Goal: Find specific page/section: Find specific page/section

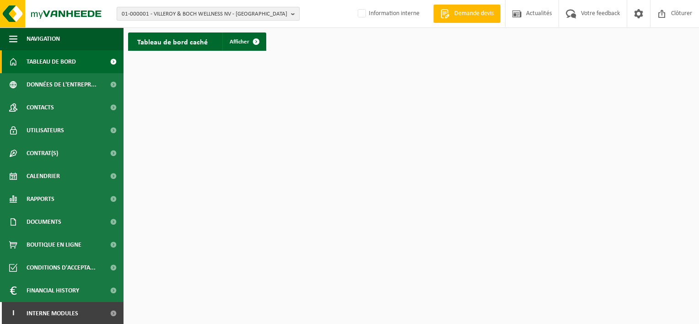
click at [180, 12] on span "01-000001 - VILLEROY & BOCH WELLNESS NV - ROESELARE" at bounding box center [205, 14] width 166 height 14
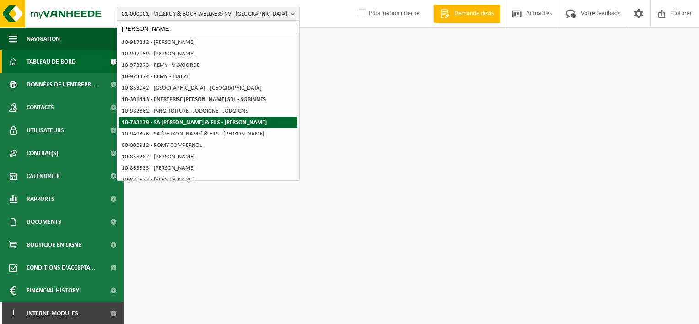
type input "rémy"
click at [145, 117] on li "10-733179 - SA JACQUES RÉMY & FILS - MARCINELLE" at bounding box center [208, 122] width 178 height 11
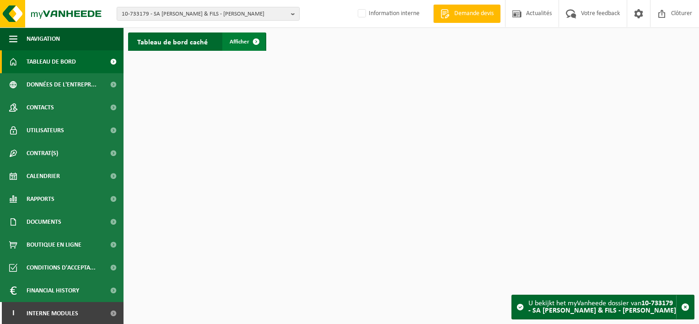
click at [243, 42] on span "Afficher" at bounding box center [240, 42] width 20 height 6
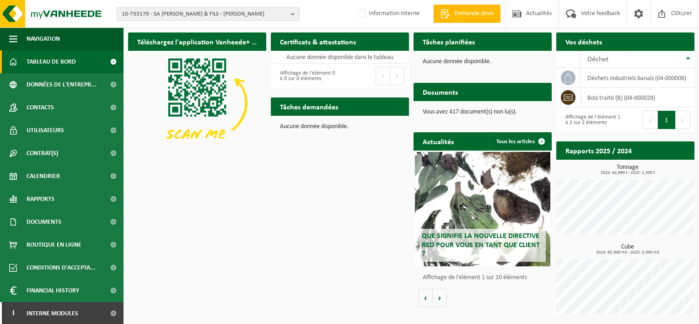
click at [446, 141] on h2 "Actualités" at bounding box center [438, 141] width 49 height 18
click at [451, 200] on div "Que signifie la nouvelle directive RED pour vous en tant que client ?" at bounding box center [482, 209] width 135 height 114
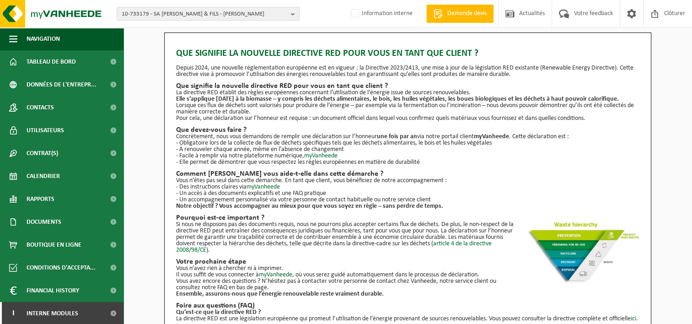
click at [492, 140] on p "- Obligatoire lors de la collecte de flux de déchets spécifiques tels que les d…" at bounding box center [407, 143] width 463 height 6
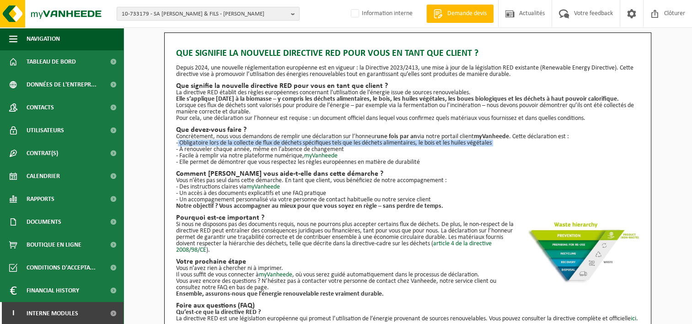
click at [492, 140] on p "- Obligatoire lors de la collecte de flux de déchets spécifiques tels que les d…" at bounding box center [407, 143] width 463 height 6
drag, startPoint x: 492, startPoint y: 140, endPoint x: 515, endPoint y: 144, distance: 22.8
click at [515, 144] on p "- Obligatoire lors de la collecte de flux de déchets spécifiques tels que les d…" at bounding box center [407, 143] width 463 height 6
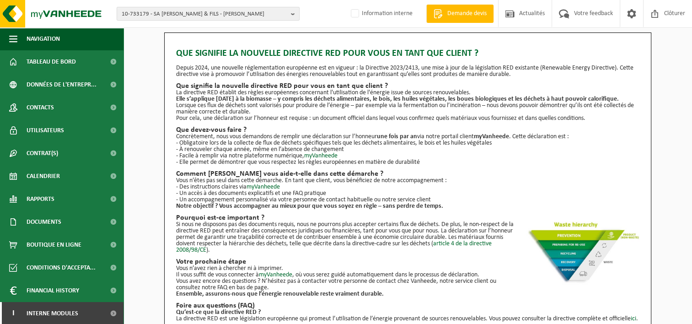
click at [513, 131] on h2 "Que devez-vous faire ?" at bounding box center [407, 129] width 463 height 7
click at [509, 134] on strong "myVanheede" at bounding box center [491, 136] width 35 height 7
click at [508, 136] on strong "myVanheede" at bounding box center [491, 136] width 35 height 7
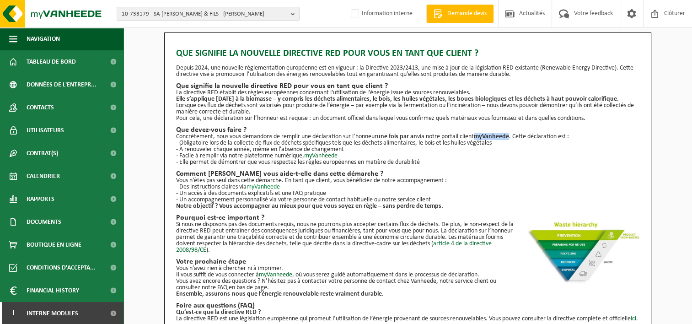
click at [264, 186] on link "myVanheede" at bounding box center [263, 186] width 33 height 7
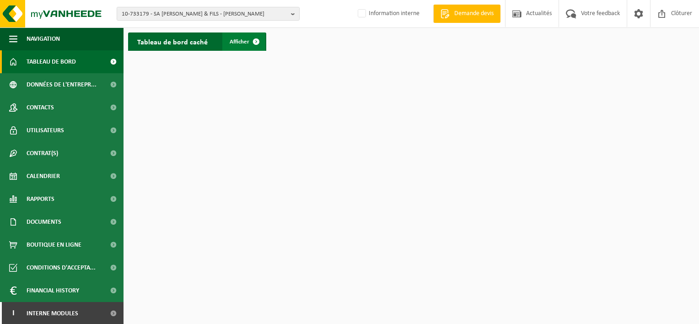
click at [241, 39] on span "Afficher" at bounding box center [240, 42] width 20 height 6
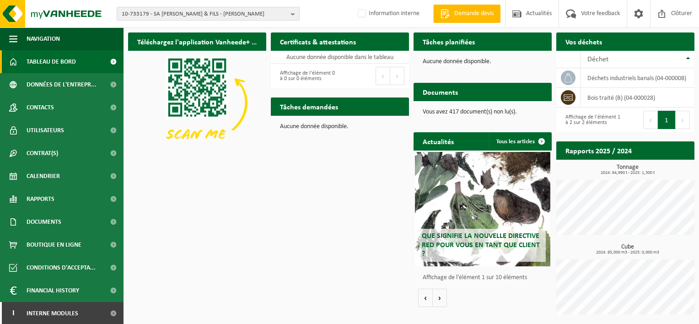
click at [251, 17] on span "10-733179 - SA JACQUES RÉMY & FILS - MARCINELLE" at bounding box center [205, 14] width 166 height 14
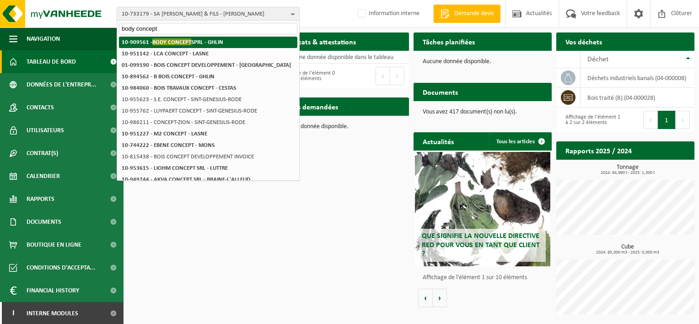
type input "body concept"
click at [242, 39] on li "10-909561 - BODY CONCEPT SPRL - GHLIN" at bounding box center [208, 42] width 178 height 11
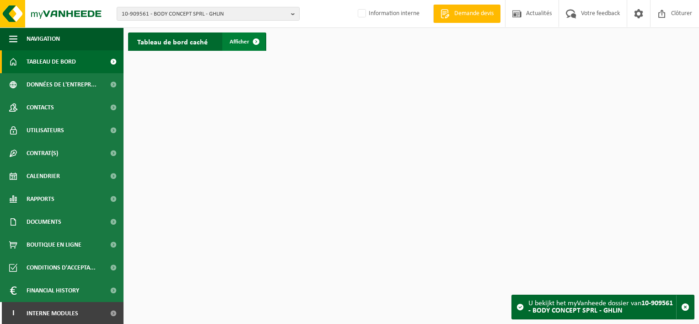
click at [238, 44] on span "Afficher" at bounding box center [240, 42] width 20 height 6
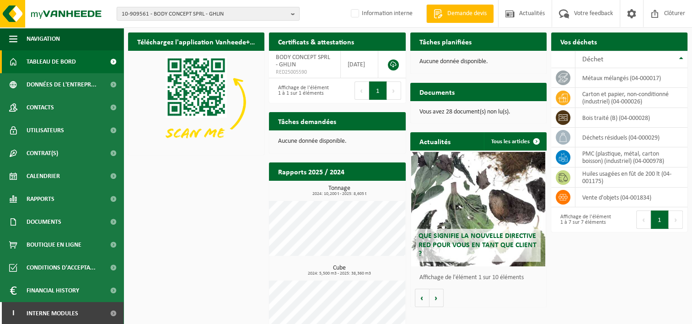
click at [193, 179] on div "Téléchargez l'application Vanheede+ maintenant! Cachez Certificats & attestatio…" at bounding box center [408, 186] width 564 height 317
click at [212, 14] on span "10-909561 - BODY CONCEPT SPRL - GHLIN" at bounding box center [205, 14] width 166 height 14
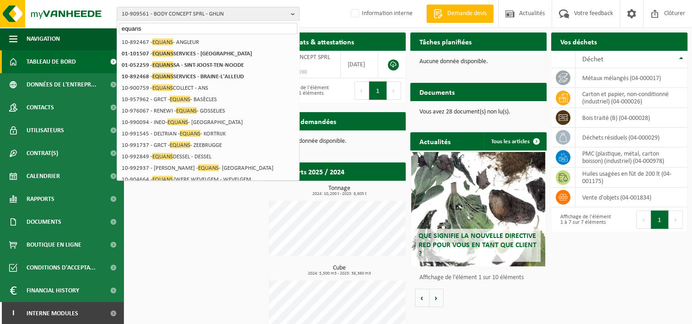
type input "equans"
drag, startPoint x: 212, startPoint y: 31, endPoint x: 69, endPoint y: 31, distance: 143.2
click at [69, 31] on div "10-909561 - BODY CONCEPT SPRL - GHLIN equans 10-733887 - BODY-CONCEPT.BE SRL - …" at bounding box center [346, 172] width 692 height 344
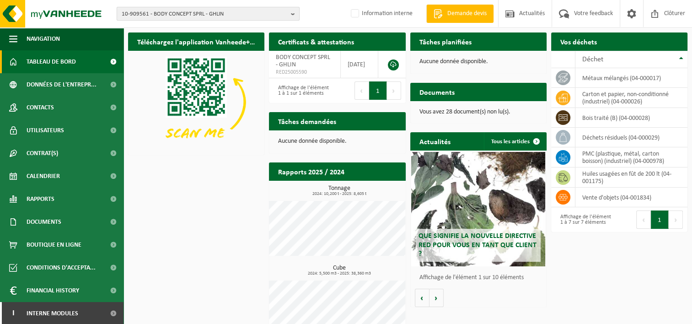
click at [164, 9] on span "10-909561 - BODY CONCEPT SPRL - GHLIN" at bounding box center [205, 14] width 166 height 14
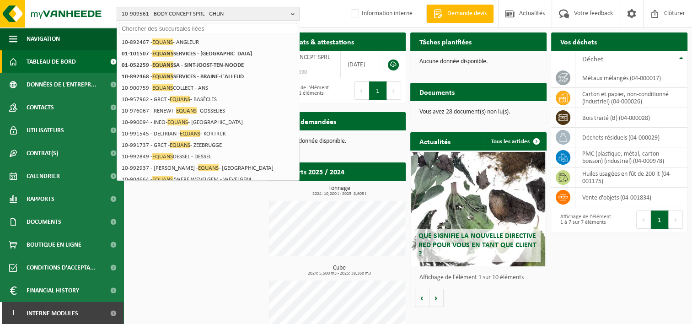
paste input "01-101507"
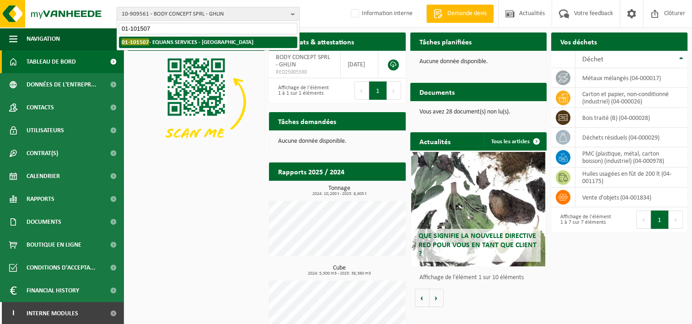
type input "01-101507"
click at [185, 39] on strong "01-101507 - EQUANS SERVICES - BRUXELLES" at bounding box center [188, 41] width 132 height 7
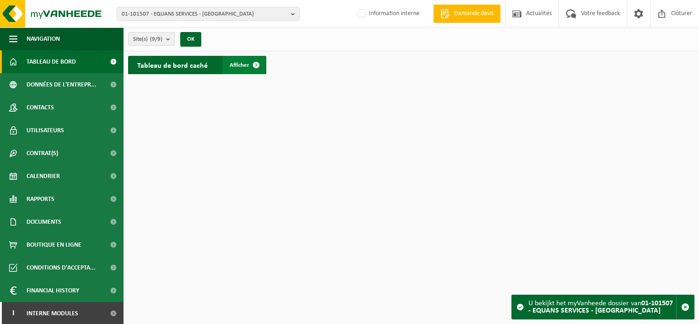
click at [242, 65] on span "Afficher" at bounding box center [240, 65] width 20 height 6
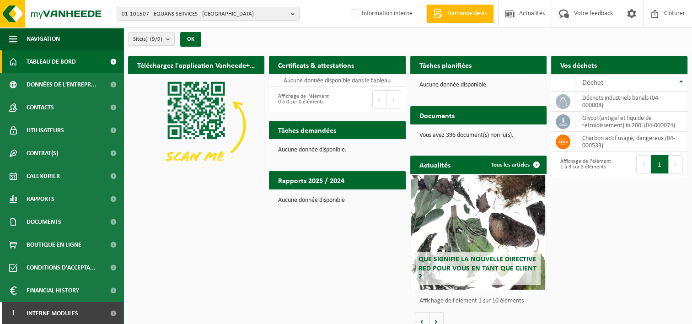
click at [139, 16] on span "01-101507 - EQUANS SERVICES - BRUXELLES" at bounding box center [205, 14] width 166 height 14
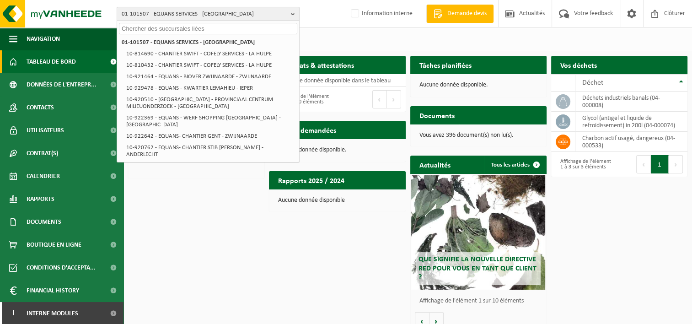
paste input "10-898439"
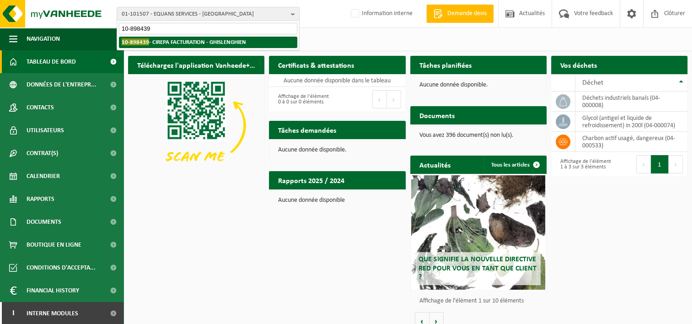
type input "10-898439"
click at [151, 43] on strong "10-898439 - CIREPA FACTURATION - GHISLENGHIEN" at bounding box center [184, 41] width 124 height 7
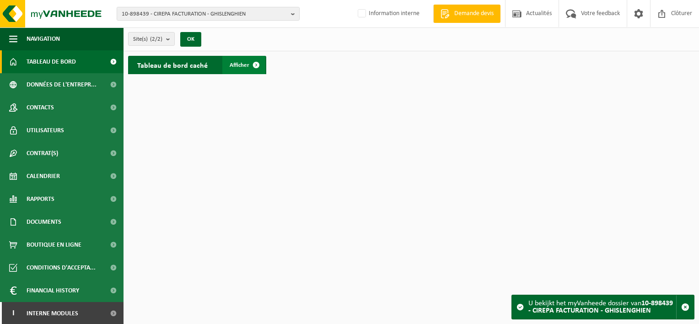
click at [239, 62] on span "Afficher" at bounding box center [240, 65] width 20 height 6
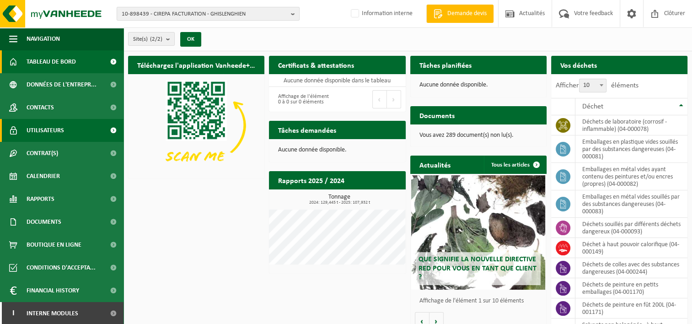
click at [59, 132] on span "Utilisateurs" at bounding box center [46, 130] width 38 height 23
